Goal: Task Accomplishment & Management: Manage account settings

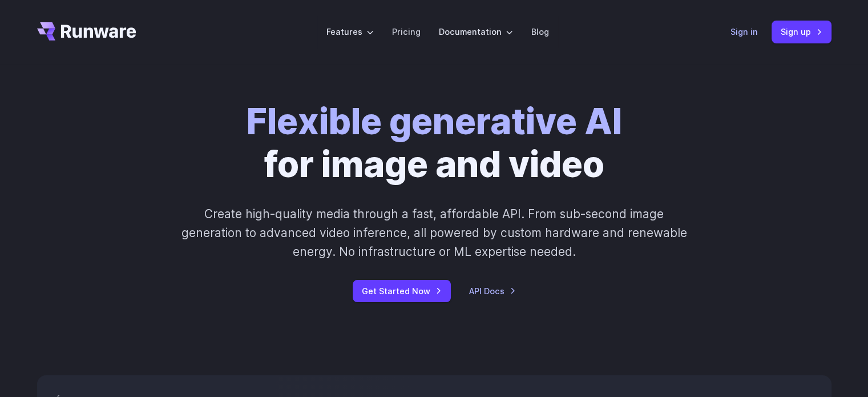
click at [744, 34] on link "Sign in" at bounding box center [744, 31] width 27 height 13
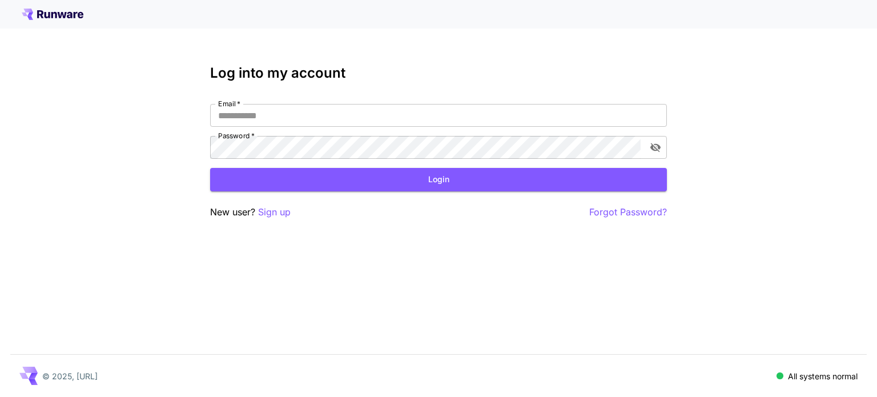
type input "**********"
click at [525, 181] on button "Login" at bounding box center [438, 179] width 457 height 23
